Goal: Check status: Check status

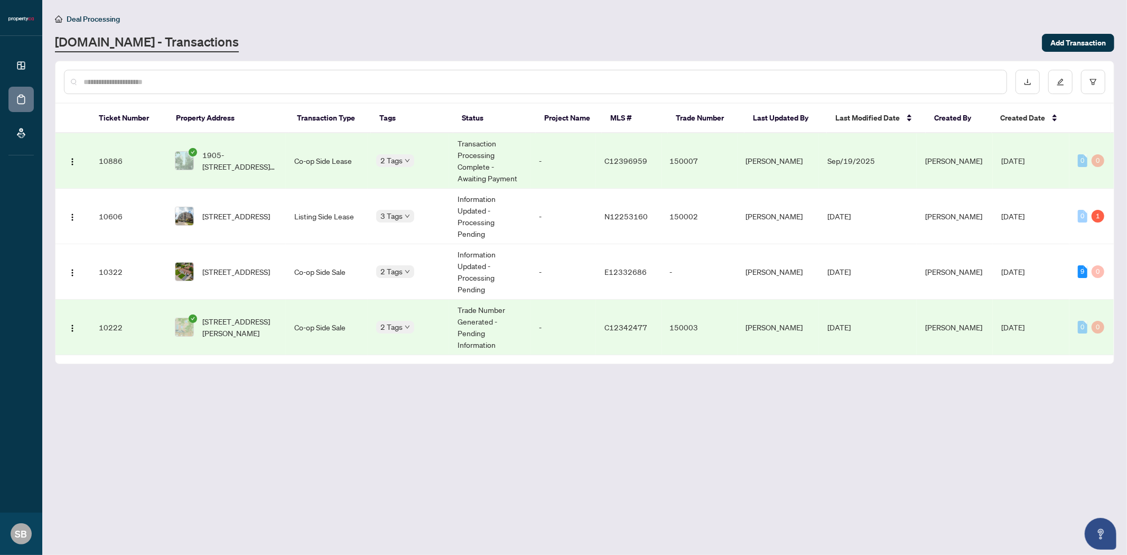
click at [151, 309] on td "10222" at bounding box center [128, 328] width 76 height 56
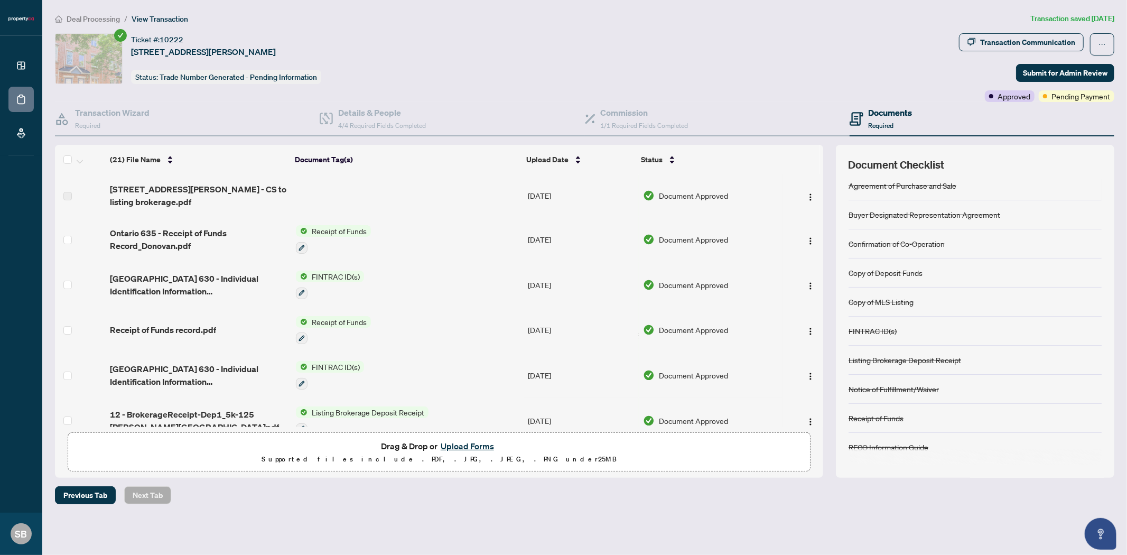
scroll to position [6, 0]
click at [976, 39] on icon "button" at bounding box center [972, 42] width 8 height 8
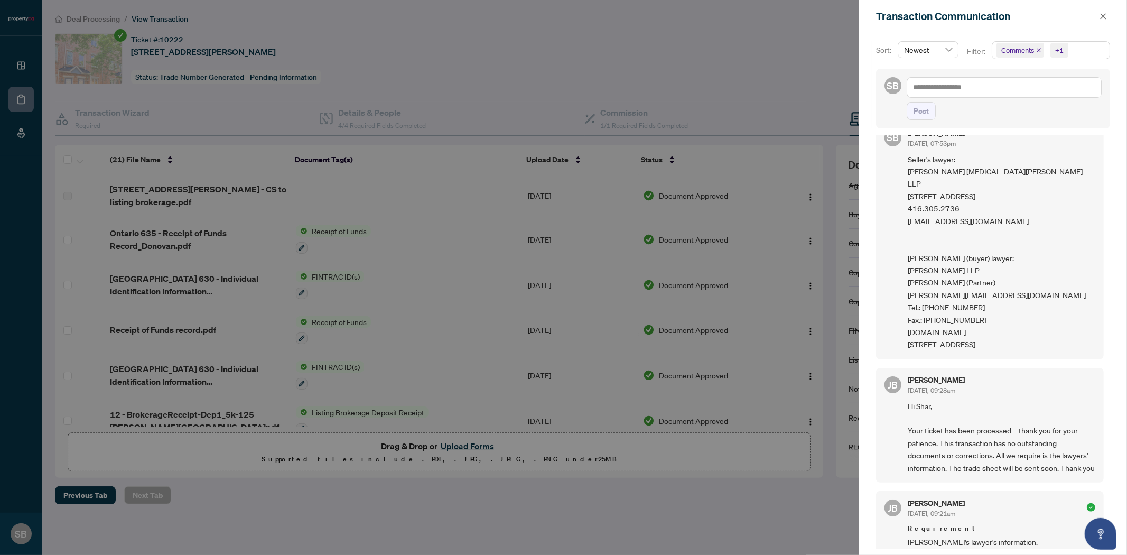
scroll to position [0, 0]
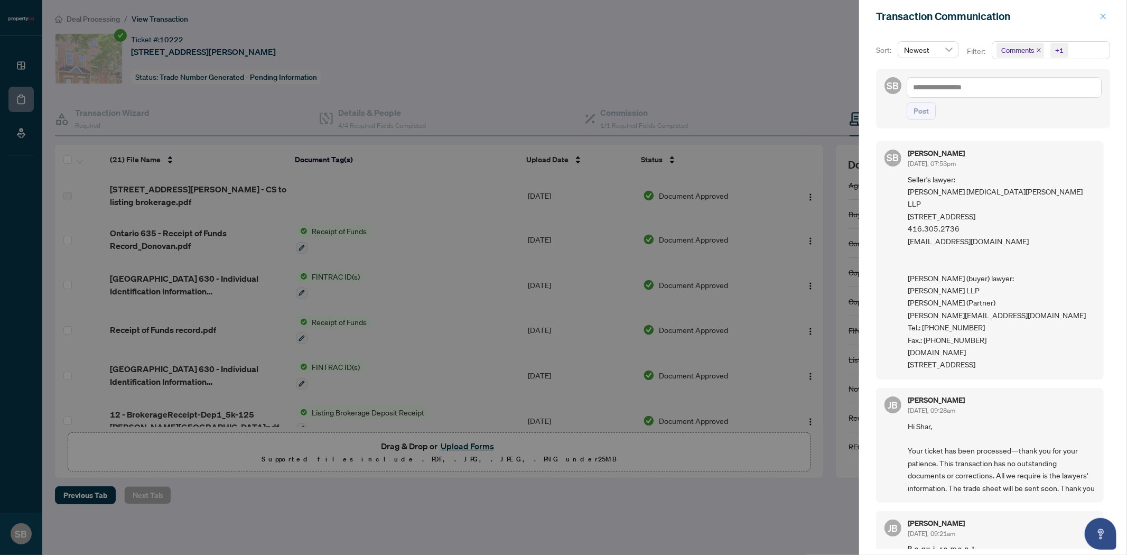
click at [1101, 16] on icon "close" at bounding box center [1103, 16] width 7 height 7
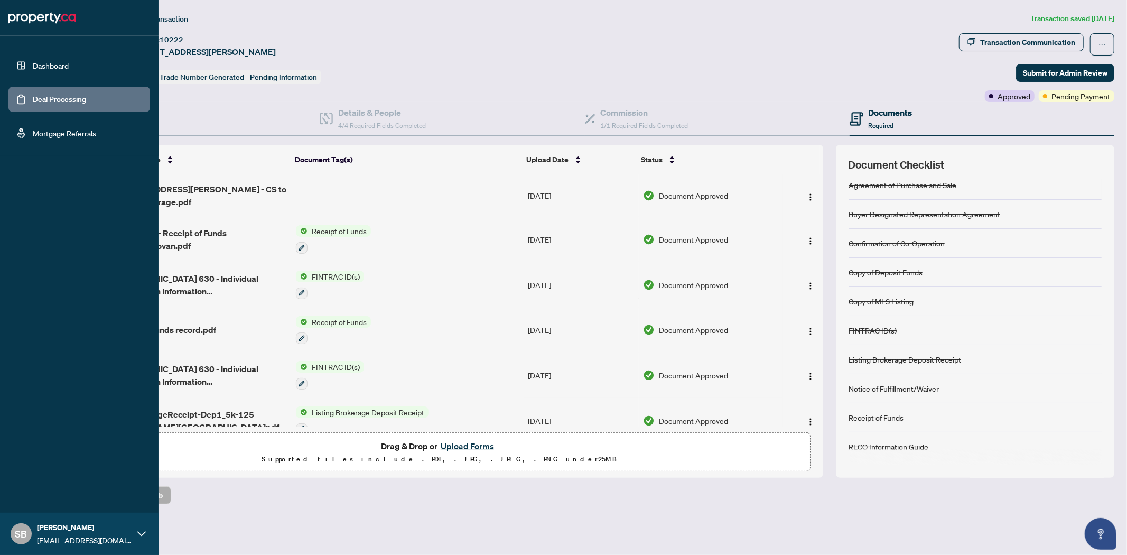
click at [67, 104] on link "Deal Processing" at bounding box center [59, 100] width 53 height 10
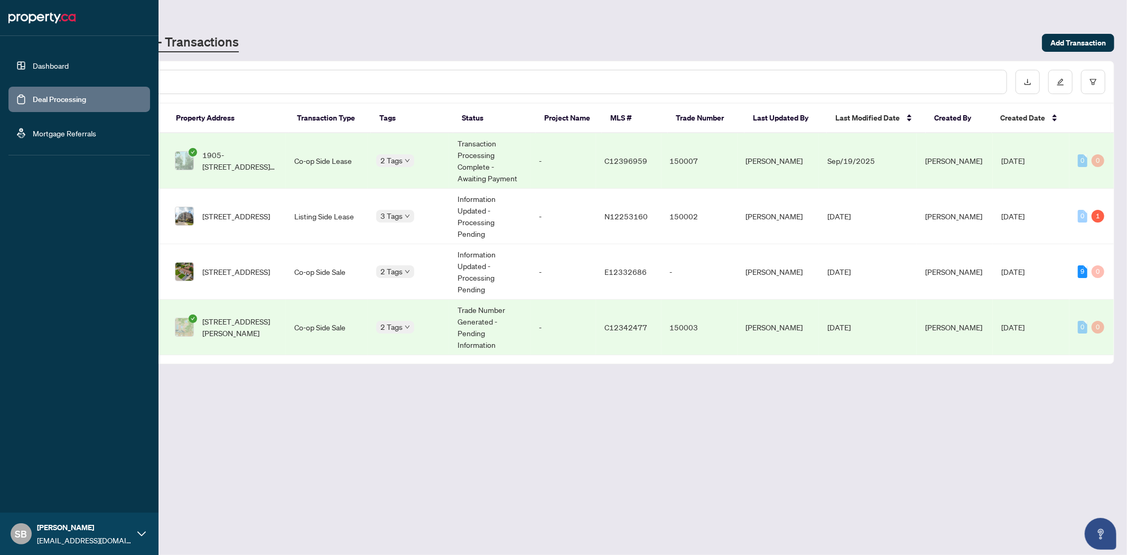
click at [23, 527] on span "SB" at bounding box center [21, 533] width 12 height 15
click at [49, 469] on span "Logout" at bounding box center [43, 471] width 24 height 17
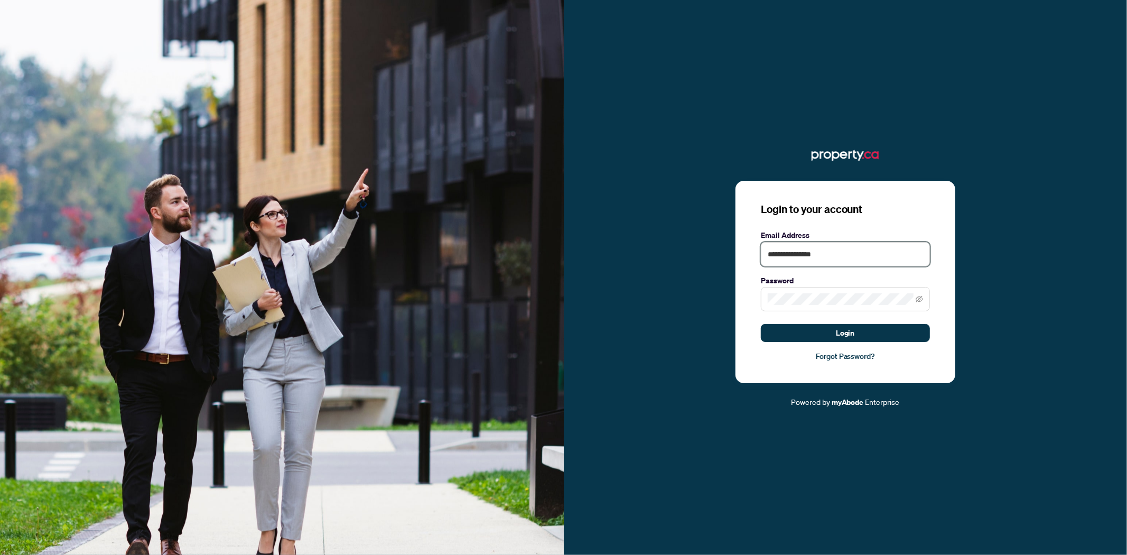
click at [797, 254] on input "**********" at bounding box center [845, 254] width 169 height 24
type input "**********"
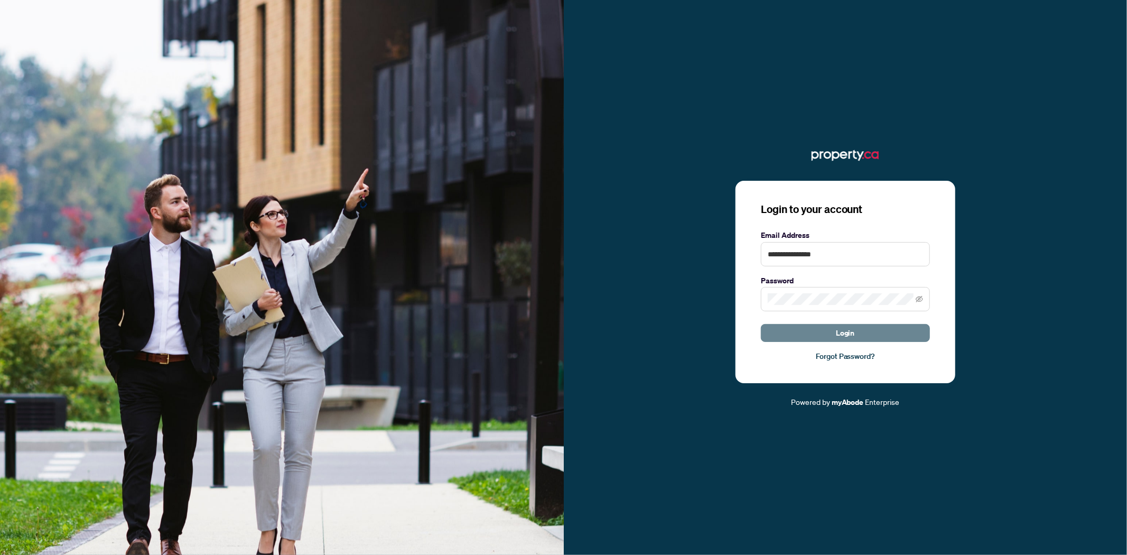
click at [821, 329] on button "Login" at bounding box center [845, 333] width 169 height 18
